Goal: Information Seeking & Learning: Learn about a topic

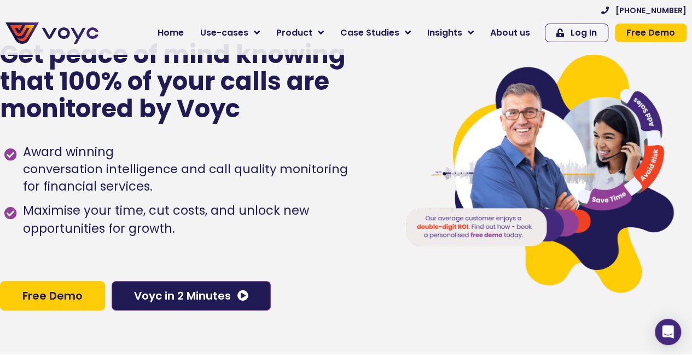
click at [530, 33] on span "About us" at bounding box center [510, 32] width 40 height 13
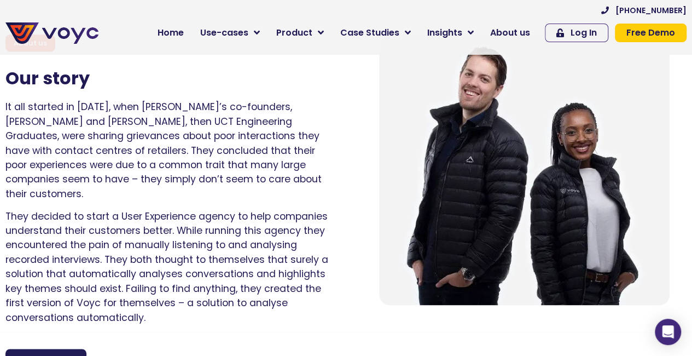
scroll to position [720, 0]
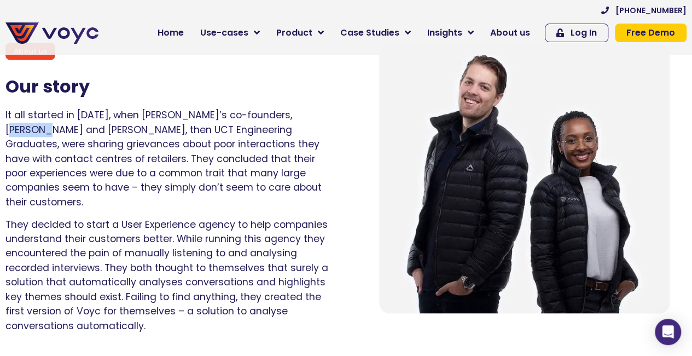
drag, startPoint x: 43, startPoint y: 132, endPoint x: 7, endPoint y: 132, distance: 36.1
click at [7, 132] on p "It all started in [DATE], when [PERSON_NAME]’s co-founders, [PERSON_NAME] and […" at bounding box center [167, 158] width 324 height 101
copy p "Lethabo"
